Goal: Go to known website: Access a specific website the user already knows

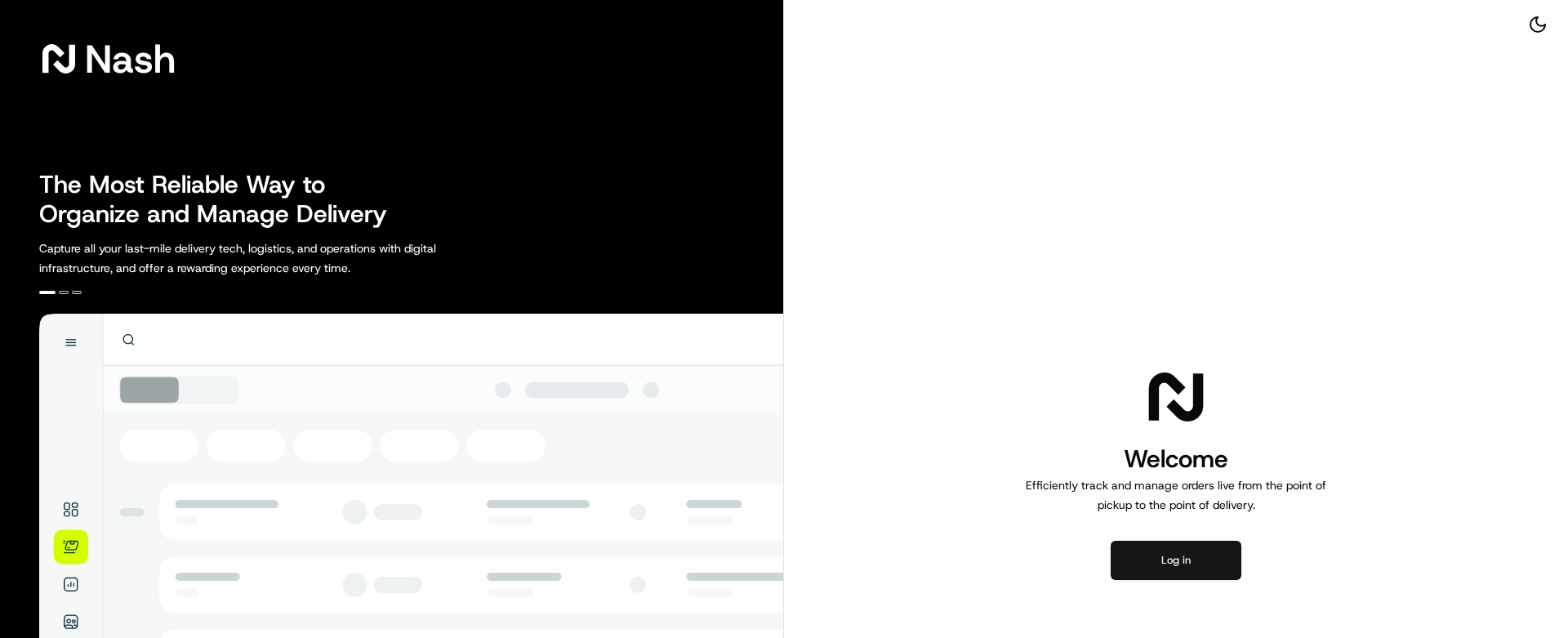
click at [1160, 547] on button "Log in" at bounding box center [1175, 561] width 131 height 40
